Goal: Transaction & Acquisition: Book appointment/travel/reservation

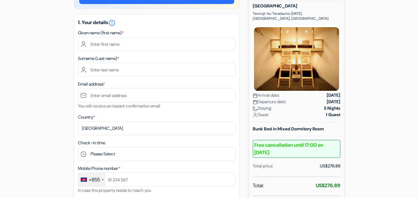
scroll to position [72, 0]
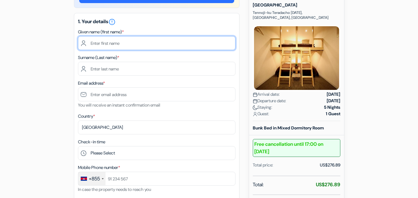
click at [175, 46] on input "text" at bounding box center [157, 43] width 158 height 14
type input "A"
type input "OLANREWAJU"
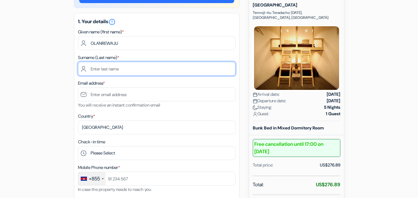
click at [154, 70] on input "text" at bounding box center [157, 69] width 158 height 14
type input "AJIBOLA"
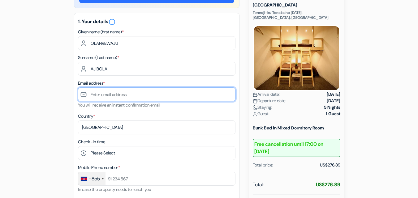
click at [130, 96] on input "text" at bounding box center [157, 95] width 158 height 14
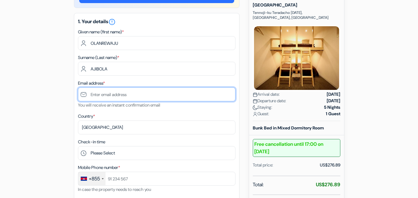
click at [130, 96] on input "text" at bounding box center [157, 95] width 158 height 14
paste input "maxcarellc75@gmail.com"
type input "maxcarellc75@gmail.com"
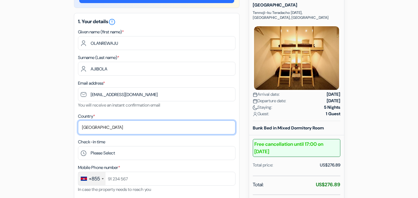
click at [95, 129] on select "Select country Abkhazia Afghanistan Albania Algeria American Samoa Andorra Ango…" at bounding box center [157, 128] width 158 height 14
select select "ng"
click at [78, 121] on select "Select country Abkhazia Afghanistan Albania Algeria American Samoa Andorra Ango…" at bounding box center [157, 128] width 158 height 14
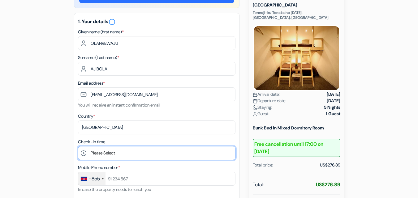
click at [115, 155] on select "Please Select 16:00 17:00 18:00 19:00 20:00 21:00" at bounding box center [157, 153] width 158 height 14
click at [78, 146] on select "Please Select 16:00 17:00 18:00 19:00 20:00 21:00" at bounding box center [157, 153] width 158 height 14
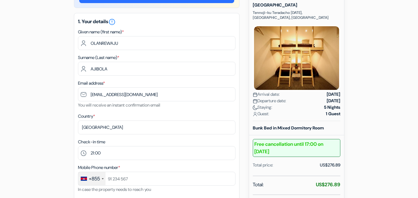
click at [100, 180] on div "+855" at bounding box center [94, 179] width 11 height 7
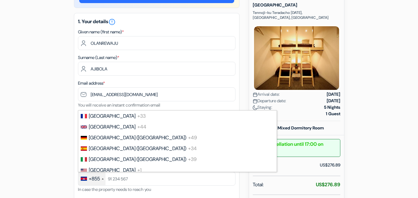
scroll to position [412, 0]
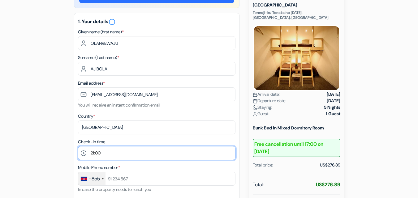
click at [122, 152] on select "Please Select 16:00 17:00 18:00 19:00 20:00 21:00" at bounding box center [157, 153] width 158 height 14
click at [78, 146] on select "Please Select 16:00 17:00 18:00 19:00 20:00 21:00" at bounding box center [157, 153] width 158 height 14
click at [118, 155] on select "Please Select 16:00 17:00 18:00 19:00 20:00 21:00" at bounding box center [157, 153] width 158 height 14
click at [78, 146] on select "Please Select 16:00 17:00 18:00 19:00 20:00 21:00" at bounding box center [157, 153] width 158 height 14
click at [109, 152] on select "Please Select 16:00 17:00 18:00 19:00 20:00 21:00" at bounding box center [157, 153] width 158 height 14
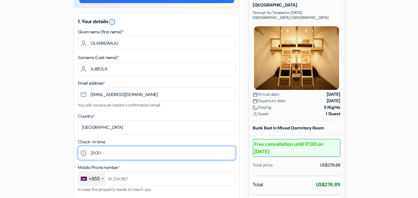
select select "16"
click at [78, 146] on select "Please Select 16:00 17:00 18:00 19:00 20:00 21:00" at bounding box center [157, 153] width 158 height 14
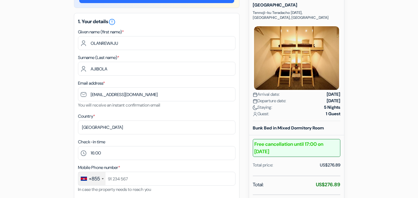
click at [103, 180] on div "+855" at bounding box center [91, 178] width 27 height 13
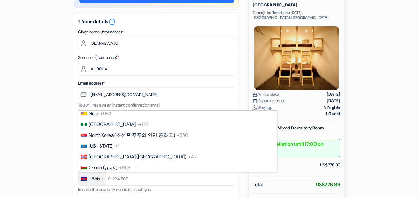
scroll to position [1727, 0]
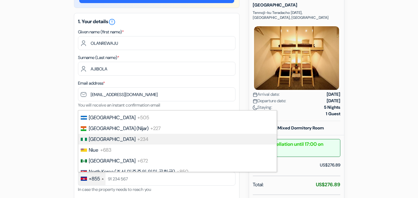
click at [186, 138] on li "Nigeria +234" at bounding box center [177, 139] width 199 height 11
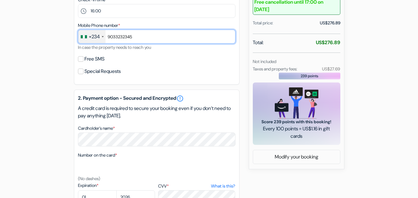
scroll to position [215, 0]
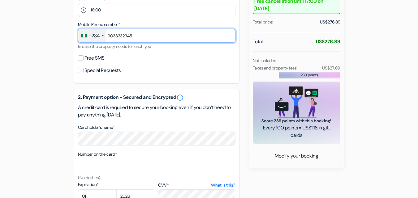
type input "9033232345"
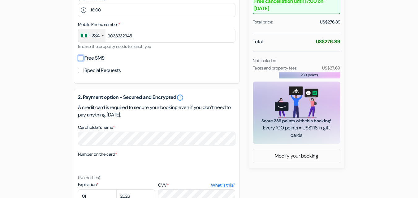
click at [81, 58] on input "Free SMS" at bounding box center [81, 58] width 6 height 6
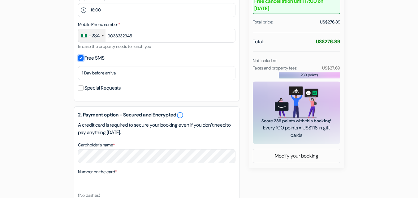
click at [81, 58] on input "Free SMS" at bounding box center [81, 58] width 6 height 6
checkbox input "false"
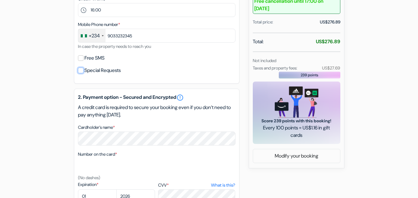
click at [81, 72] on input "Special Requests" at bounding box center [81, 71] width 6 height 6
checkbox input "true"
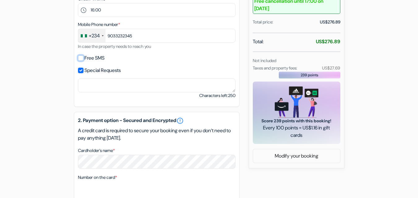
click at [80, 58] on input "Free SMS" at bounding box center [81, 58] width 6 height 6
checkbox input "true"
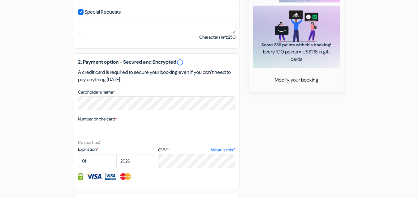
scroll to position [303, 0]
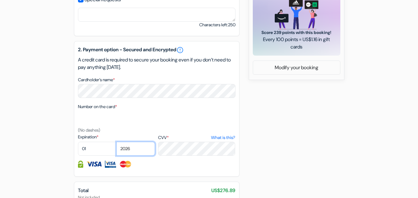
select select "2028"
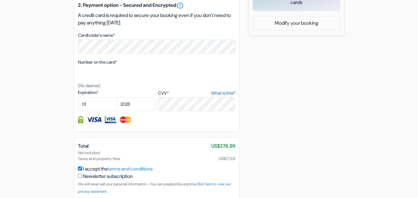
scroll to position [377, 0]
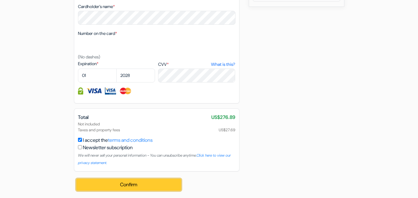
click at [144, 185] on button "Confirm Loading..." at bounding box center [128, 185] width 105 height 12
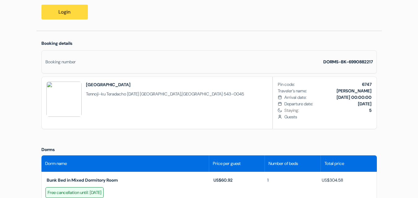
scroll to position [46, 0]
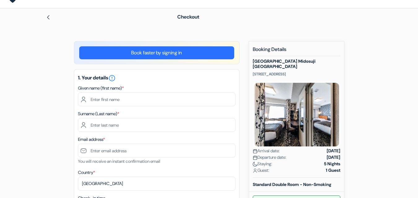
scroll to position [26, 0]
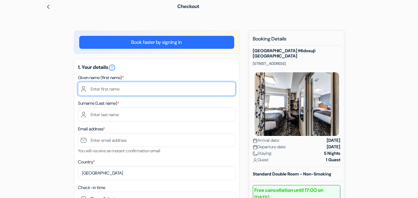
click at [121, 94] on input "text" at bounding box center [157, 89] width 158 height 14
type input "S"
type input "NAJEEMDEEN OLABAMIJI"
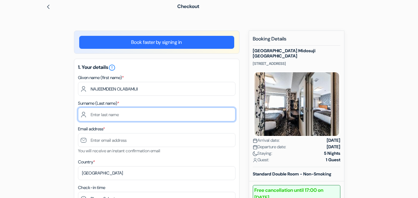
click at [114, 116] on input "text" at bounding box center [157, 115] width 158 height 14
type input "SHOREMI"
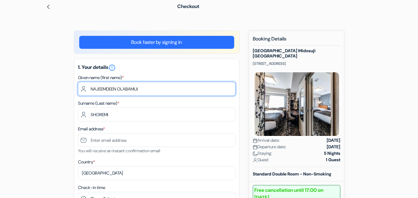
click at [131, 89] on input "NAJEEMDEEN OLABAMIJI" at bounding box center [157, 89] width 158 height 14
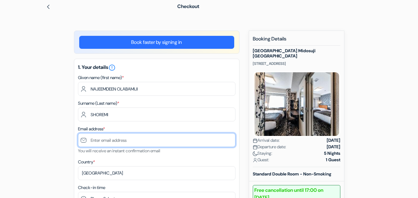
click at [105, 141] on input "text" at bounding box center [157, 140] width 158 height 14
type input "M"
type input "[EMAIL_ADDRESS][DOMAIN_NAME]"
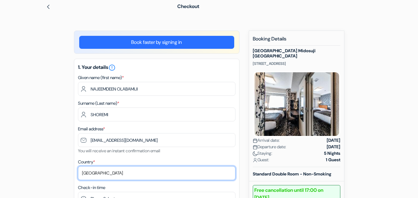
click at [95, 173] on select "Select country Abkhazia Afghanistan Albania Algeria American Samoa Andorra Ango…" at bounding box center [157, 174] width 158 height 14
select select "ng"
click at [78, 167] on select "Select country Abkhazia Afghanistan Albania Algeria American Samoa Andorra Ango…" at bounding box center [157, 174] width 158 height 14
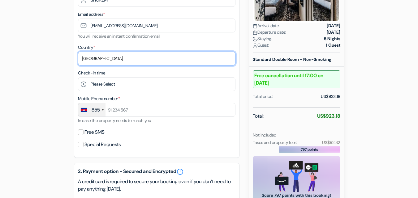
scroll to position [154, 0]
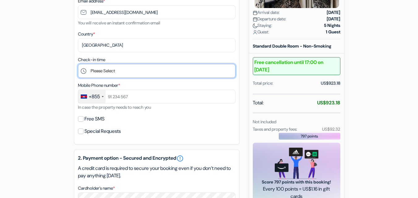
click at [149, 72] on select "Please Select 15:00 16:00 17:00 18:00 19:00 20:00 21:00 22:00 23:00 0:00" at bounding box center [157, 71] width 158 height 14
select select "15"
click at [78, 64] on select "Please Select 15:00 16:00 17:00 18:00 19:00 20:00 21:00 22:00 23:00 0:00" at bounding box center [157, 71] width 158 height 14
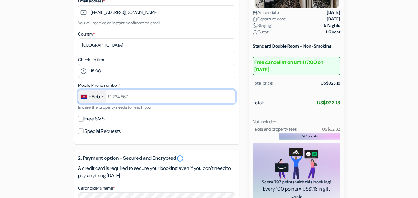
click at [146, 98] on input "text" at bounding box center [157, 97] width 158 height 14
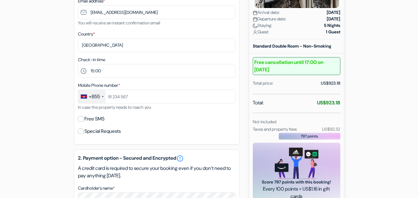
click at [98, 97] on div "+855" at bounding box center [94, 96] width 11 height 7
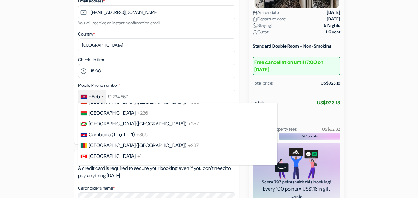
scroll to position [1636, 0]
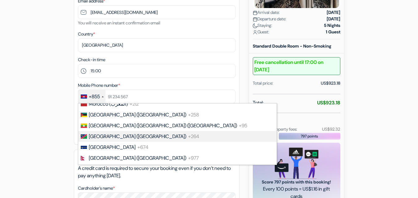
click at [98, 98] on div "+855" at bounding box center [94, 96] width 11 height 7
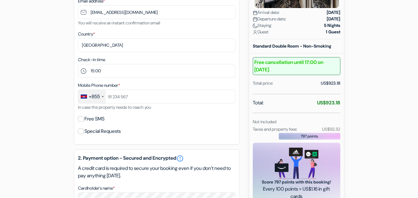
click at [98, 98] on div "+855" at bounding box center [94, 96] width 11 height 7
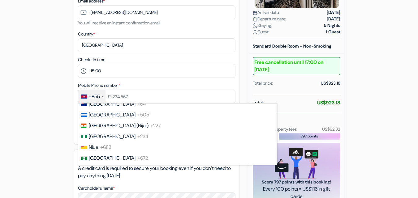
scroll to position [1704, 0]
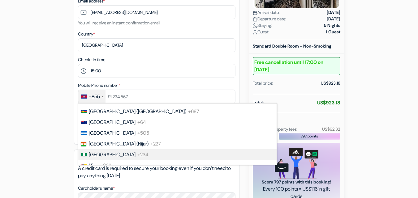
click at [195, 150] on li "Nigeria +234" at bounding box center [177, 155] width 199 height 11
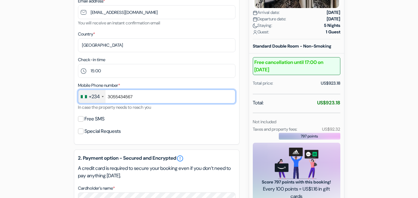
click at [110, 98] on input "3055434567" at bounding box center [157, 97] width 158 height 14
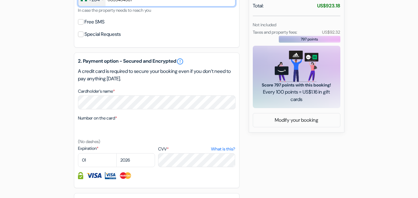
scroll to position [253, 0]
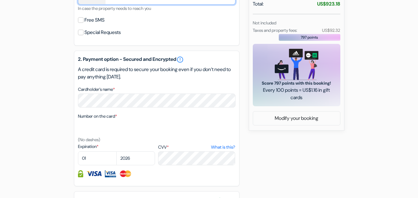
type input "8055434567"
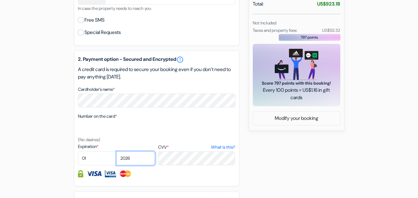
select select "2028"
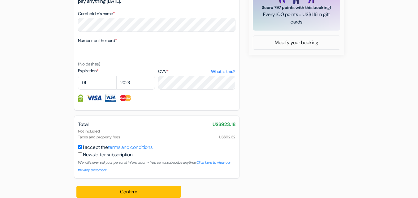
scroll to position [334, 0]
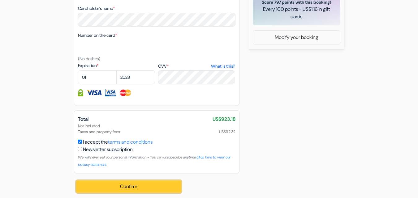
click at [94, 188] on button "Confirm Loading..." at bounding box center [128, 187] width 105 height 12
